Goal: Information Seeking & Learning: Learn about a topic

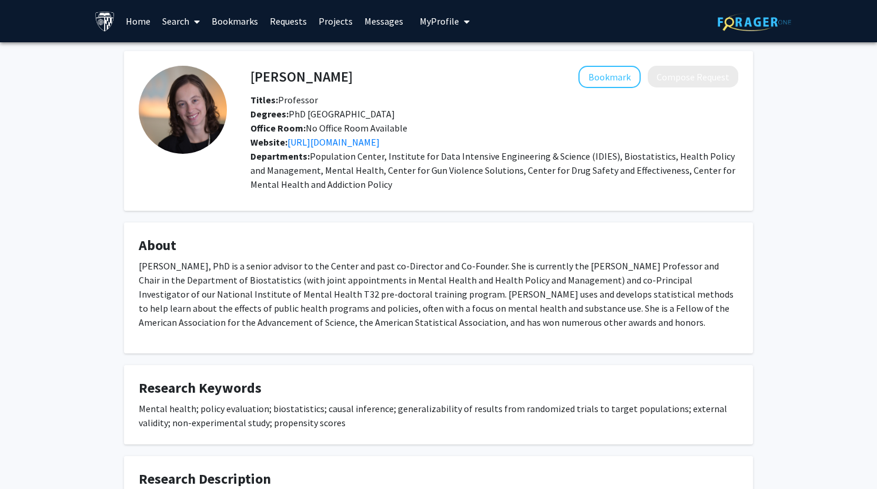
click at [135, 25] on link "Home" at bounding box center [138, 21] width 36 height 41
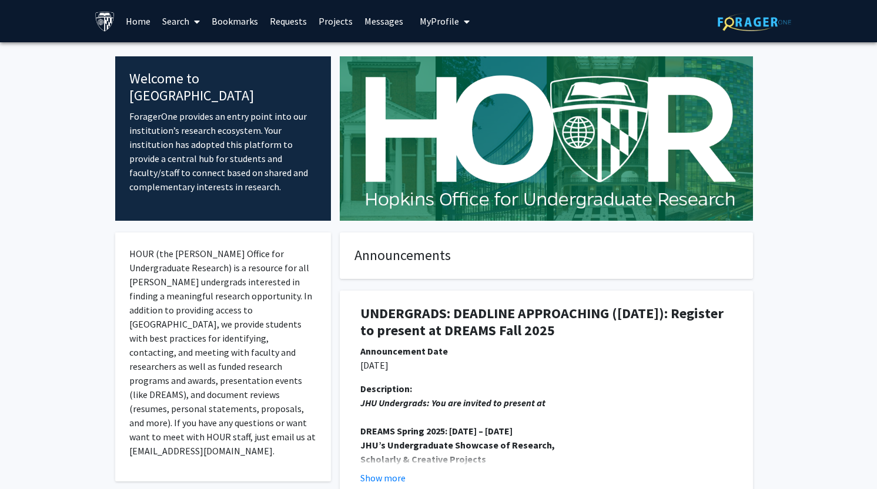
click at [219, 160] on p "ForagerOne provides an entry point into our institution’s research ecosystem. Y…" at bounding box center [222, 151] width 187 height 85
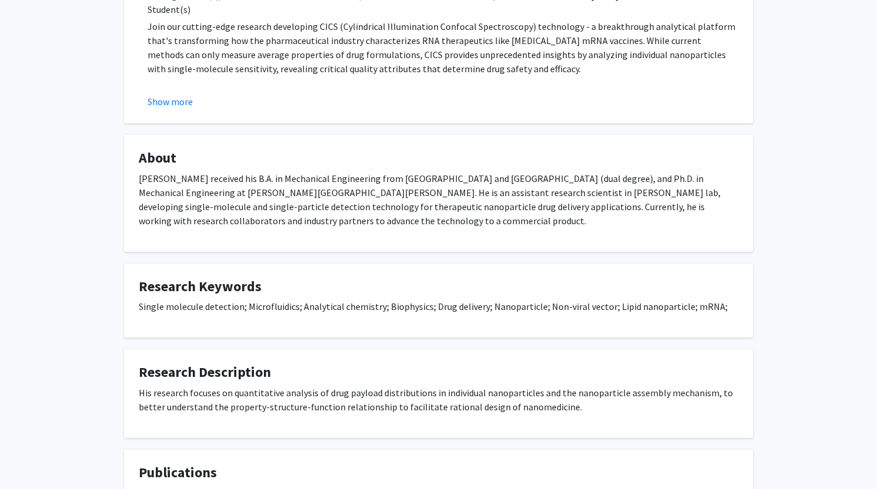
scroll to position [823, 0]
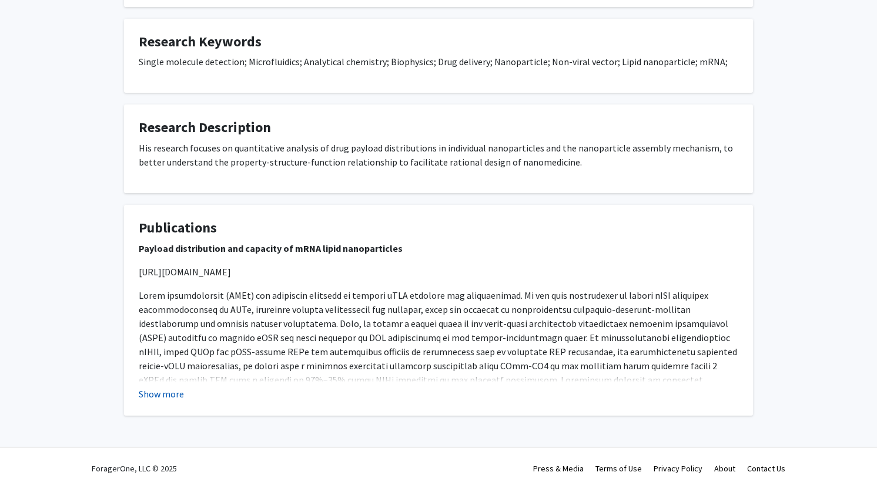
click at [158, 395] on button "Show more" at bounding box center [161, 394] width 45 height 14
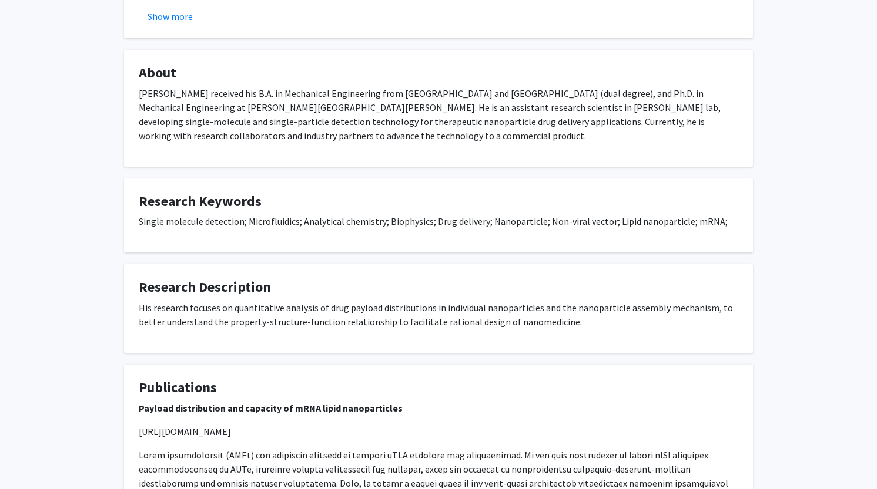
scroll to position [0, 0]
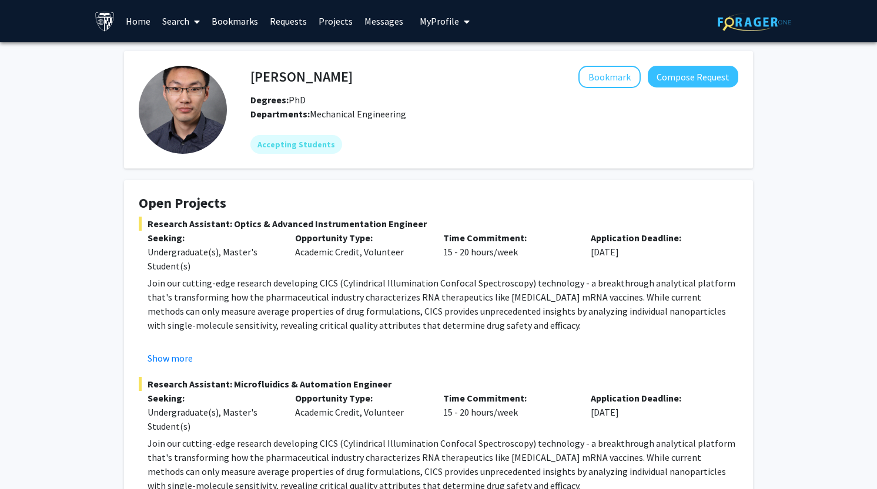
click at [177, 22] on link "Search" at bounding box center [180, 21] width 49 height 41
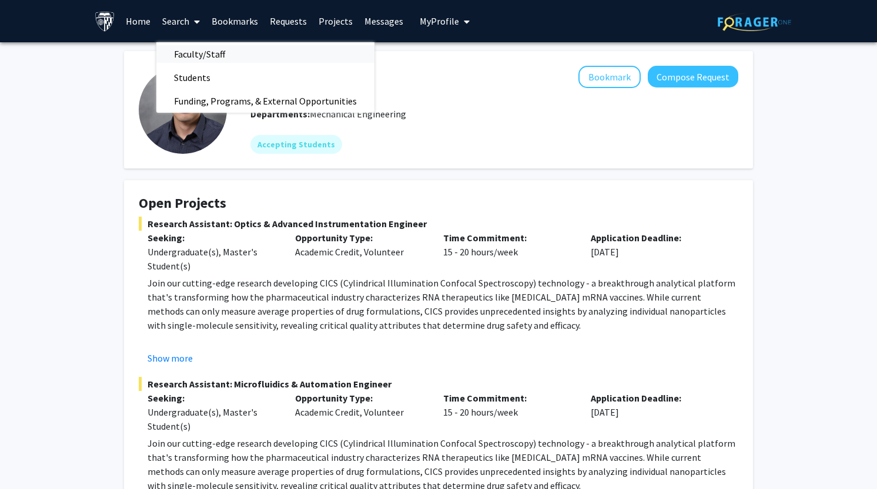
click at [199, 57] on span "Faculty/Staff" at bounding box center [199, 54] width 86 height 24
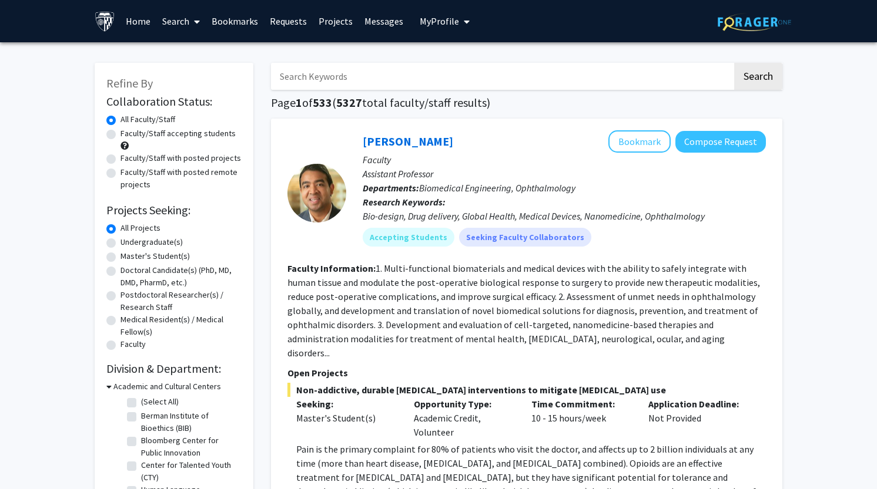
click at [134, 242] on label "Undergraduate(s)" at bounding box center [151, 242] width 62 height 12
click at [128, 242] on input "Undergraduate(s)" at bounding box center [124, 240] width 8 height 8
radio input "true"
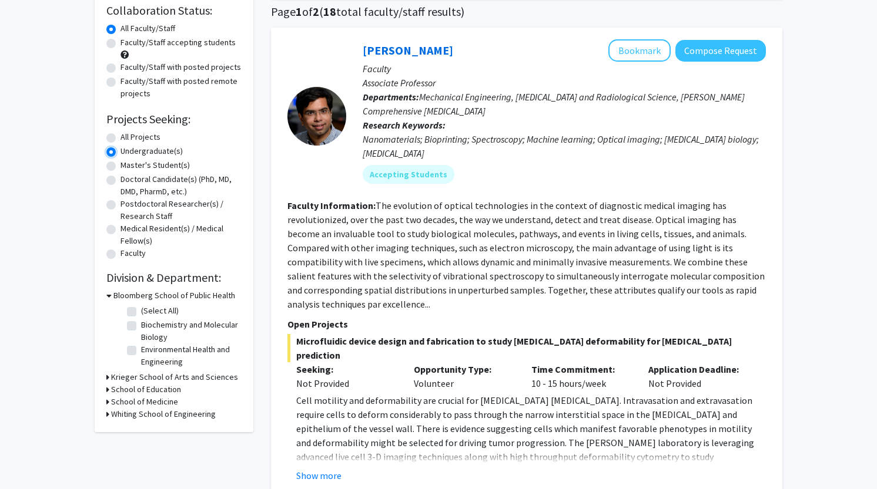
scroll to position [94, 0]
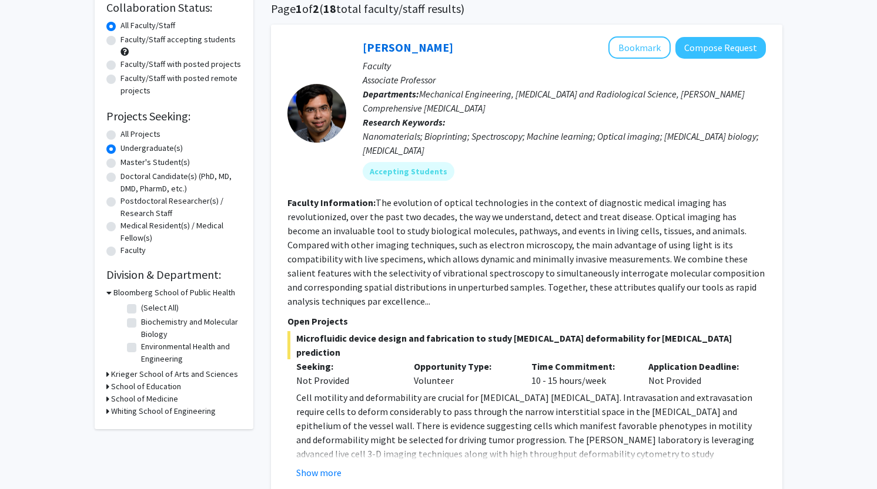
click at [160, 378] on h3 "Krieger School of Arts and Sciences" at bounding box center [174, 374] width 127 height 12
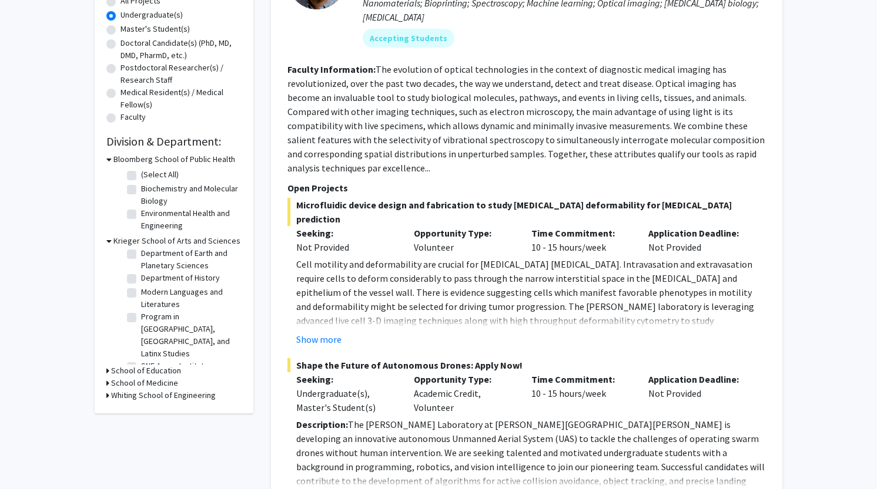
scroll to position [234, 0]
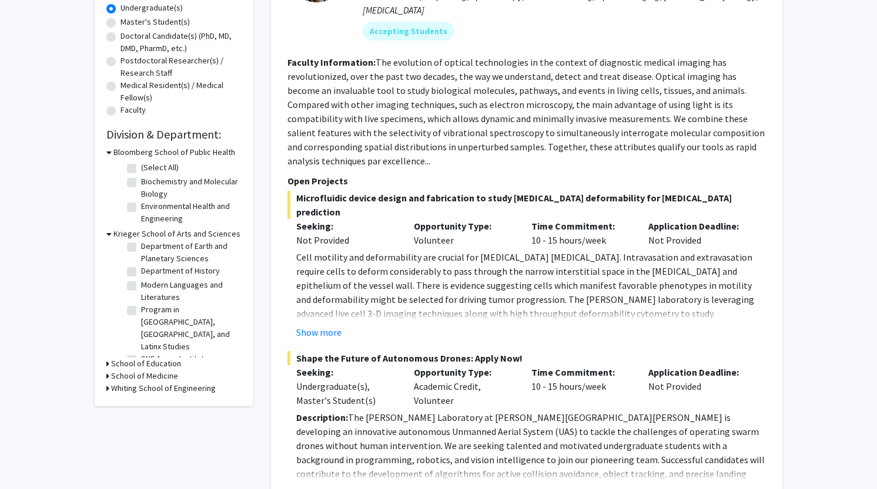
click at [170, 389] on h3 "Whiting School of Engineering" at bounding box center [163, 388] width 105 height 12
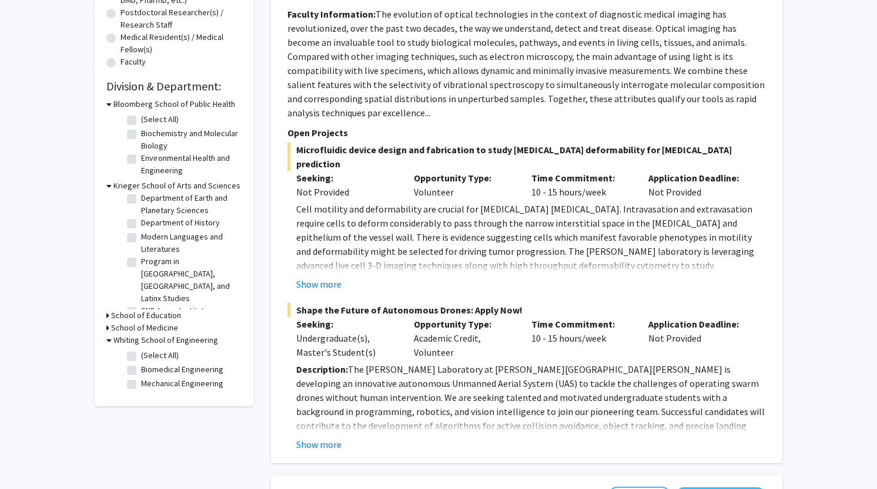
scroll to position [0, 0]
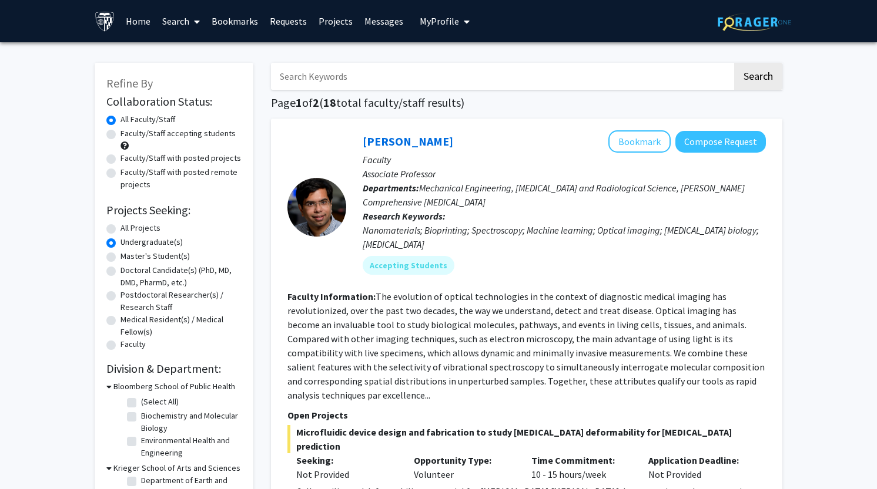
click at [173, 20] on link "Search" at bounding box center [180, 21] width 49 height 41
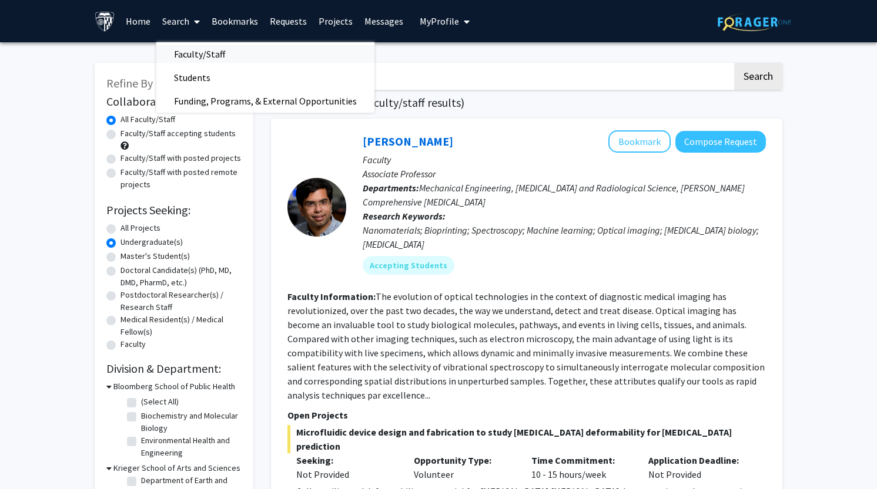
click at [195, 56] on span "Faculty/Staff" at bounding box center [199, 54] width 86 height 24
radio input "true"
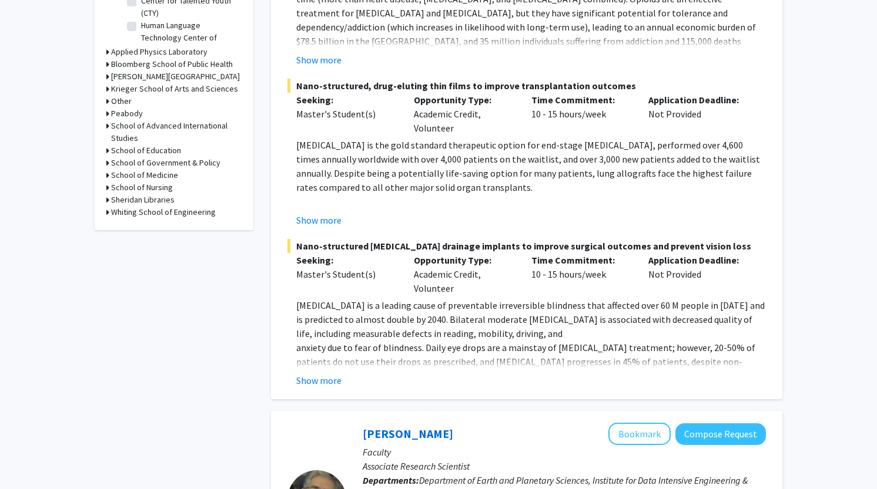
scroll to position [458, 0]
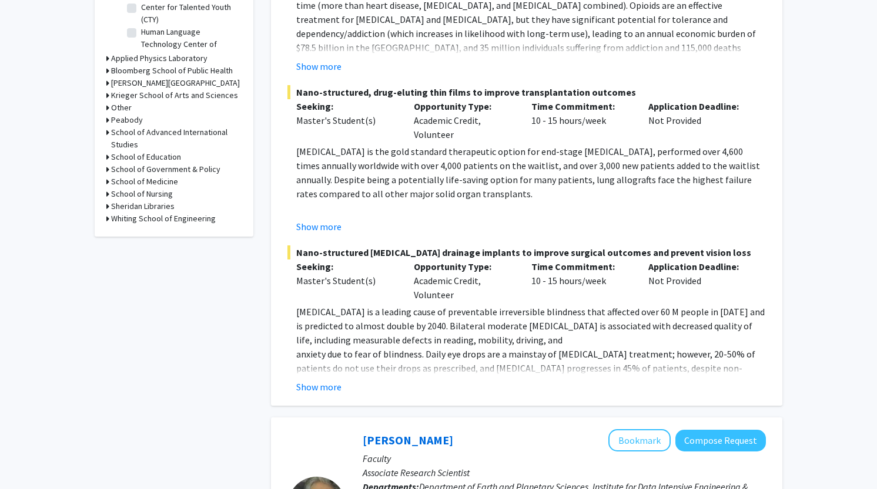
click at [186, 223] on h3 "Whiting School of Engineering" at bounding box center [163, 219] width 105 height 12
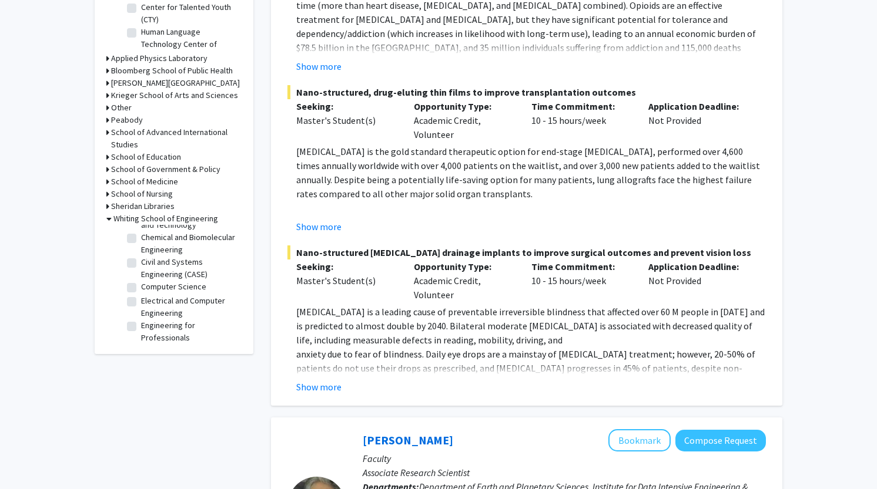
scroll to position [194, 0]
click at [141, 296] on label "Electrical and Computer Engineering" at bounding box center [190, 301] width 98 height 25
click at [141, 296] on input "Electrical and Computer Engineering" at bounding box center [145, 293] width 8 height 8
checkbox input "true"
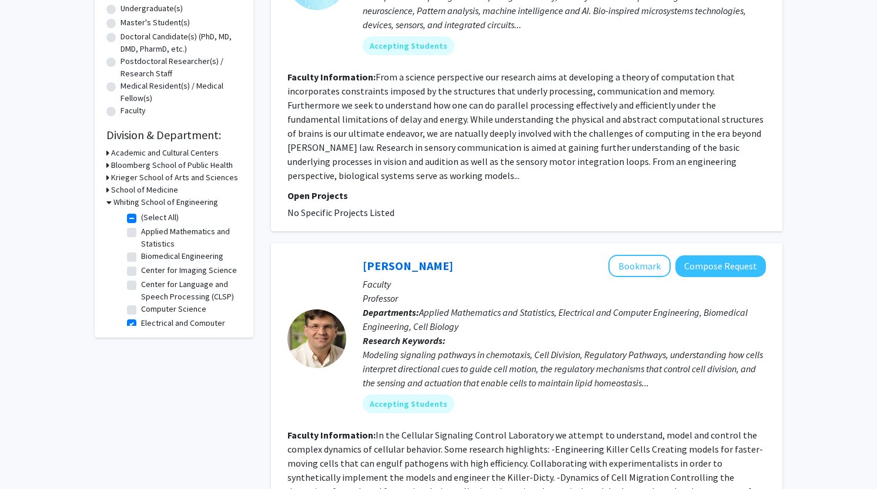
click at [162, 181] on h3 "Krieger School of Arts and Sciences" at bounding box center [174, 178] width 127 height 12
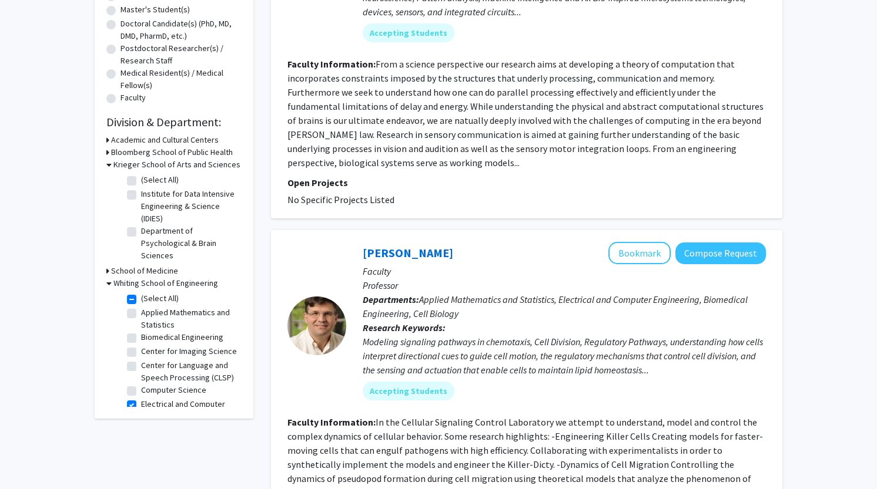
scroll to position [240, 0]
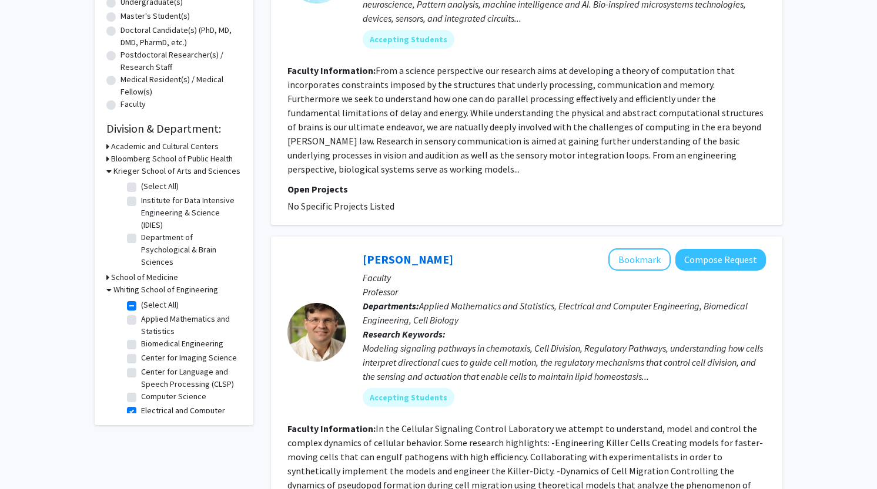
click at [141, 184] on label "(Select All)" at bounding box center [160, 186] width 38 height 12
click at [141, 184] on input "(Select All)" at bounding box center [145, 184] width 8 height 8
checkbox input "true"
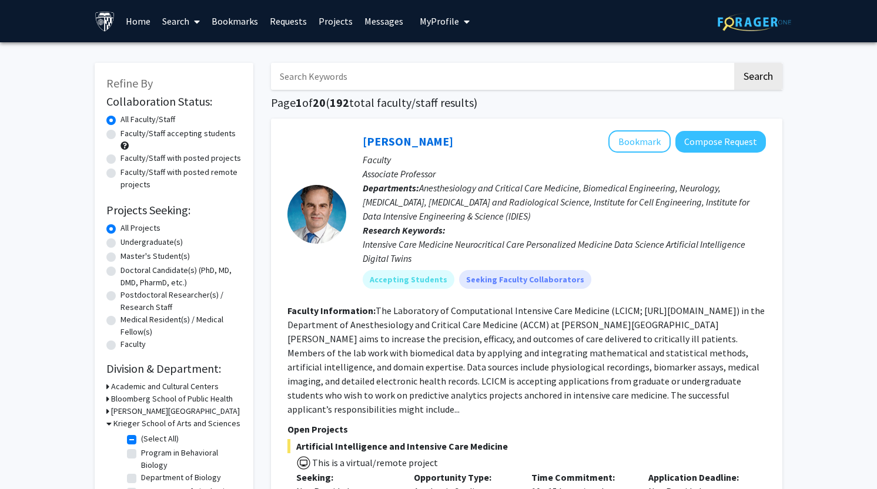
click at [350, 72] on input "Search Keywords" at bounding box center [501, 76] width 461 height 27
type input "quantum computing"
click at [734, 63] on button "Search" at bounding box center [758, 76] width 48 height 27
checkbox input "false"
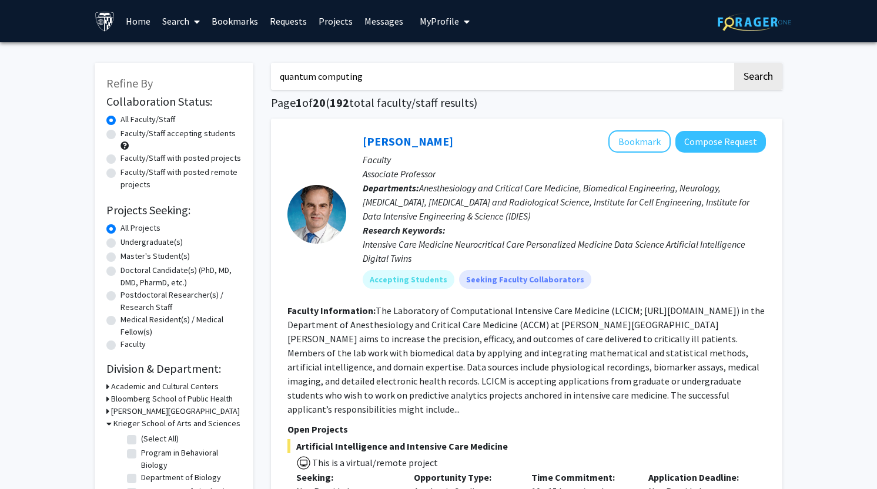
checkbox input "false"
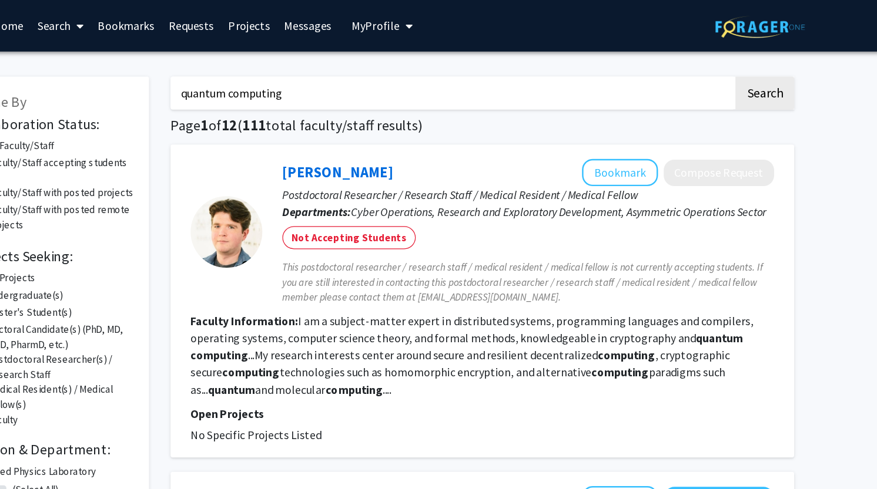
click at [424, 89] on input "quantum computing" at bounding box center [501, 76] width 461 height 27
type input "quantum"
click at [734, 63] on button "Search" at bounding box center [758, 76] width 48 height 27
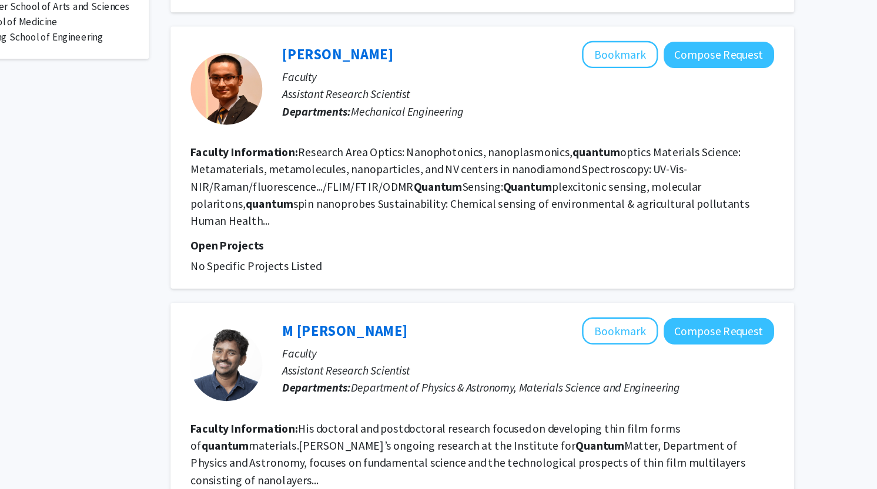
scroll to position [457, 0]
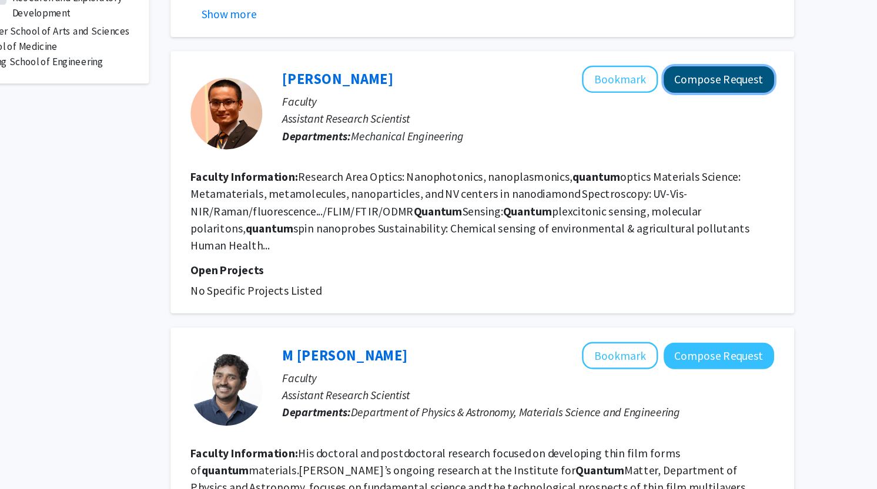
click at [706, 61] on button "Compose Request" at bounding box center [720, 66] width 90 height 22
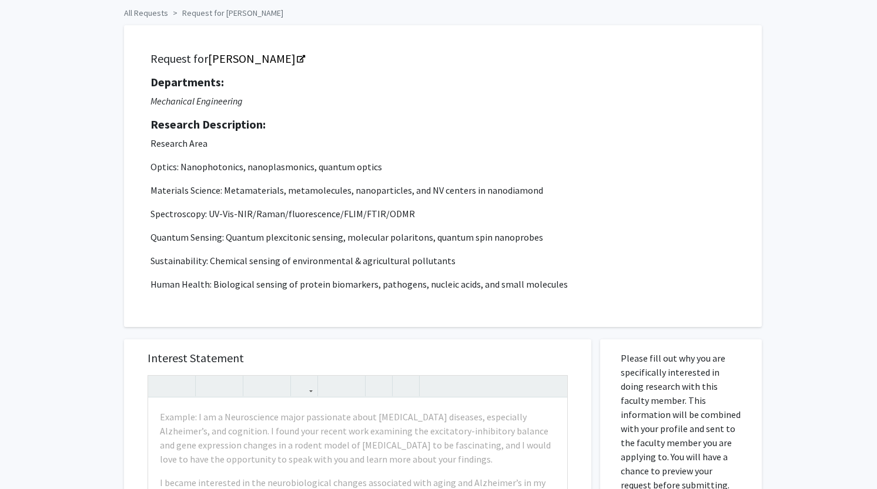
scroll to position [48, 0]
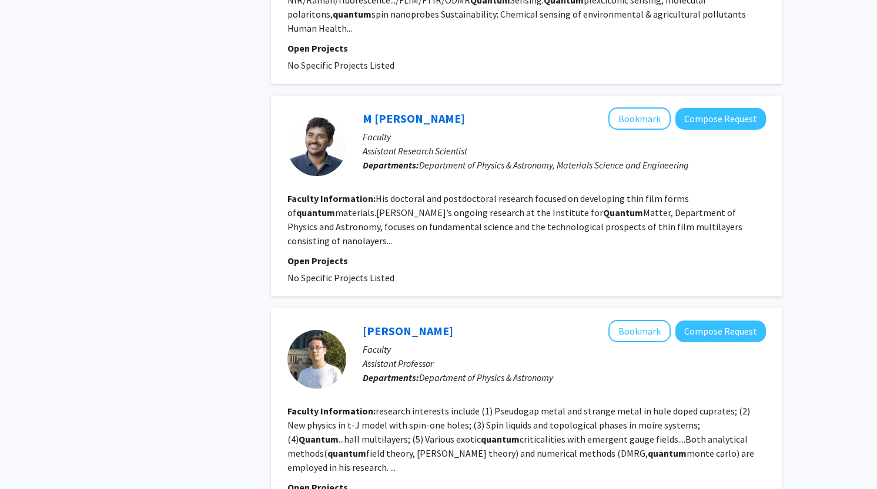
scroll to position [633, 0]
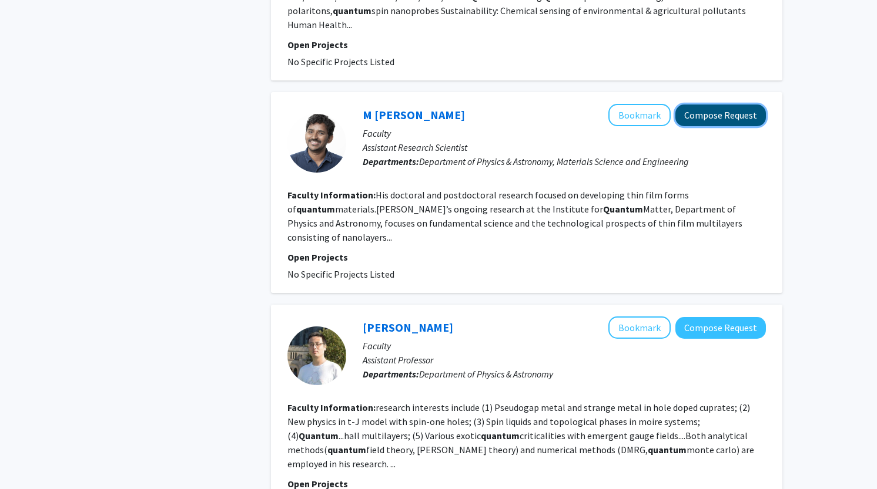
click at [732, 110] on button "Compose Request" at bounding box center [720, 116] width 90 height 22
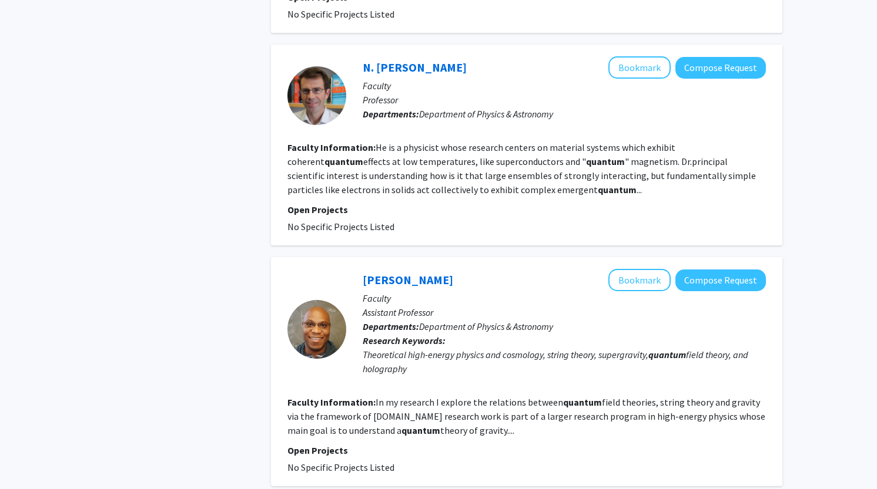
scroll to position [1115, 0]
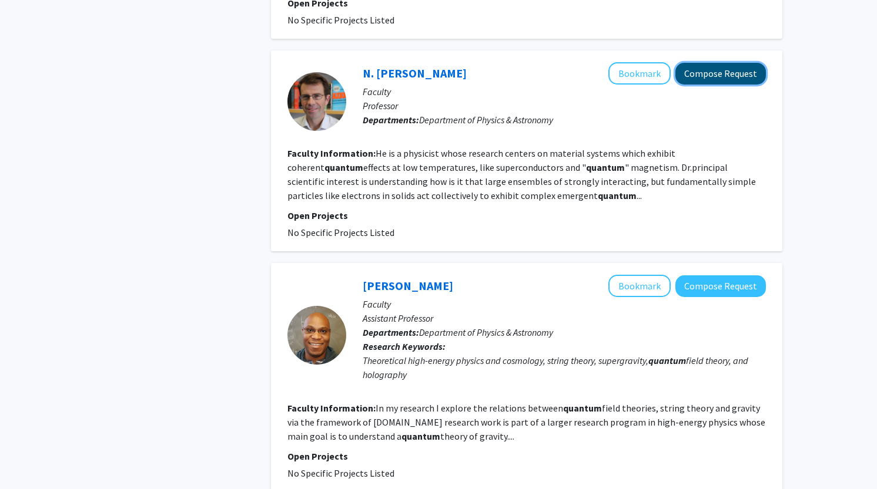
click at [727, 63] on button "Compose Request" at bounding box center [720, 74] width 90 height 22
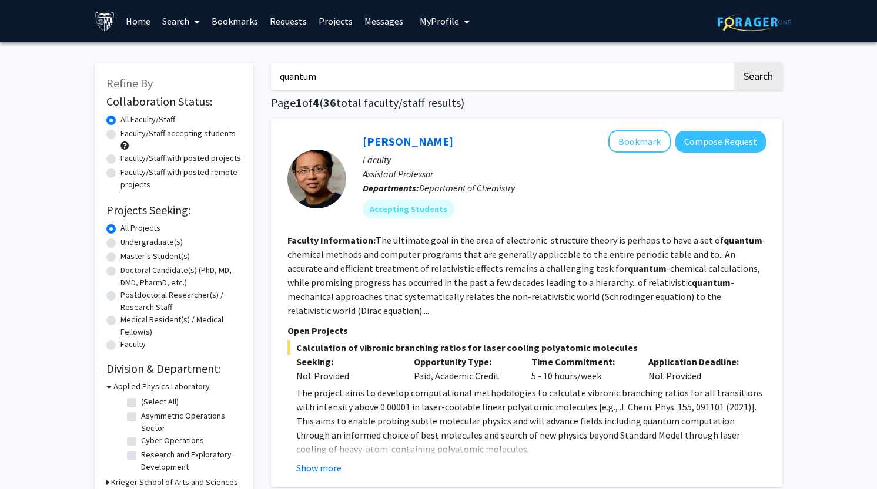
click at [120, 135] on label "Faculty/Staff accepting students" at bounding box center [177, 133] width 115 height 12
click at [120, 135] on input "Faculty/Staff accepting students" at bounding box center [124, 131] width 8 height 8
radio input "true"
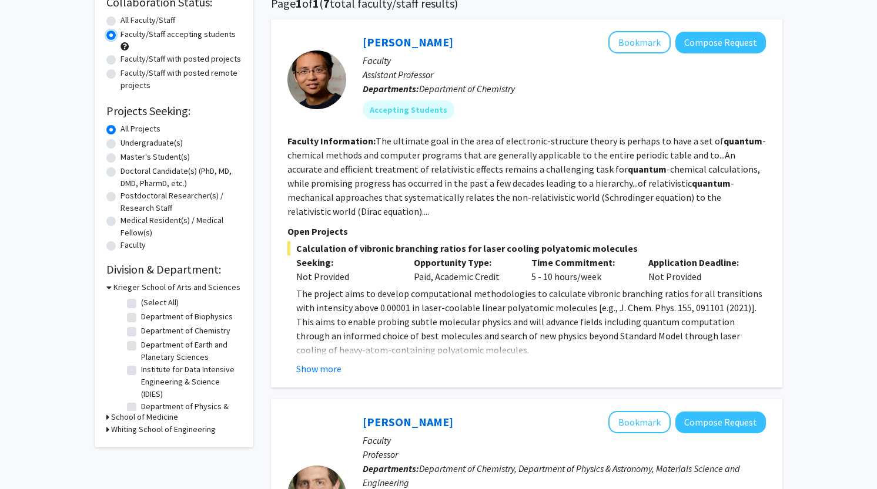
scroll to position [93, 0]
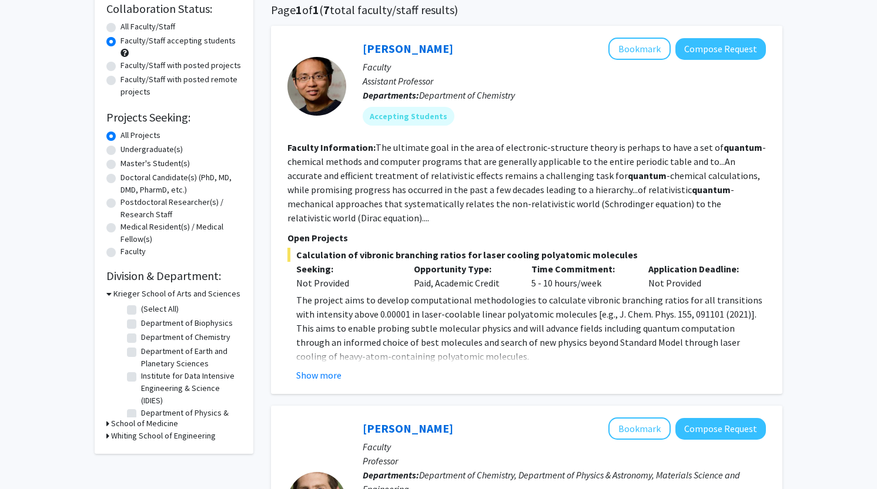
click at [120, 66] on label "Faculty/Staff with posted projects" at bounding box center [180, 65] width 120 height 12
click at [120, 66] on input "Faculty/Staff with posted projects" at bounding box center [124, 63] width 8 height 8
radio input "true"
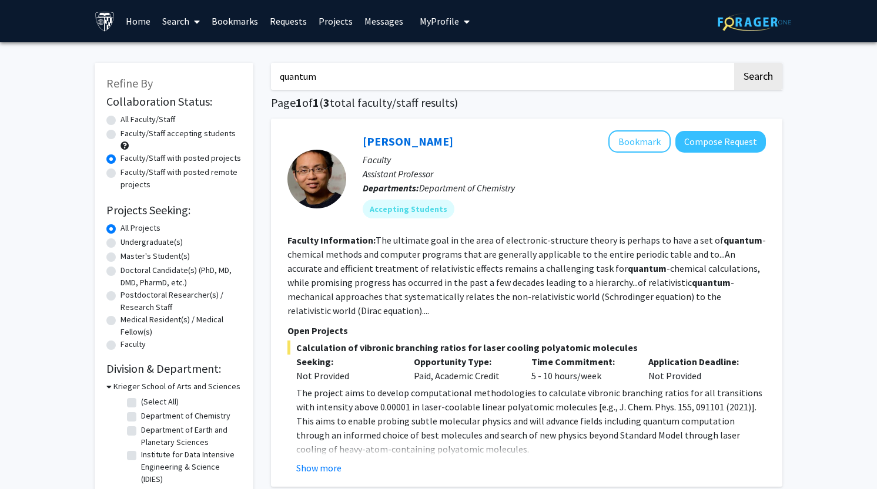
click at [120, 135] on label "Faculty/Staff accepting students" at bounding box center [177, 133] width 115 height 12
click at [120, 135] on input "Faculty/Staff accepting students" at bounding box center [124, 131] width 8 height 8
radio input "true"
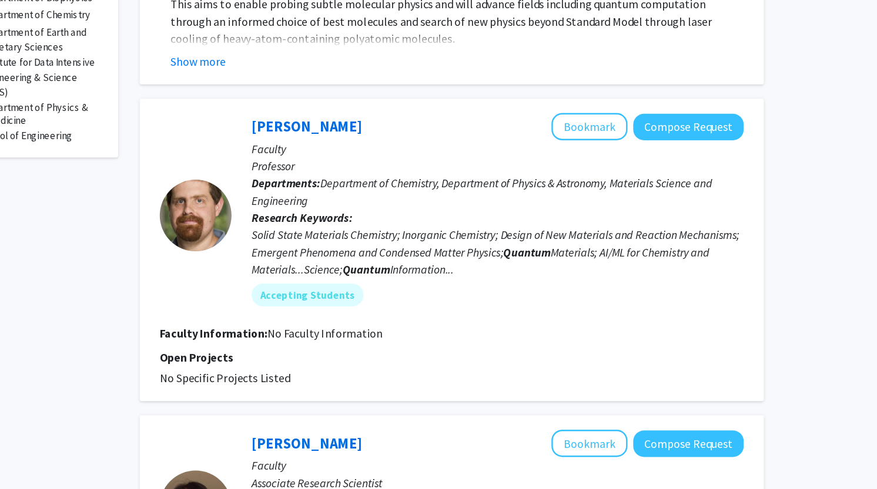
scroll to position [414, 0]
